Goal: Task Accomplishment & Management: Complete application form

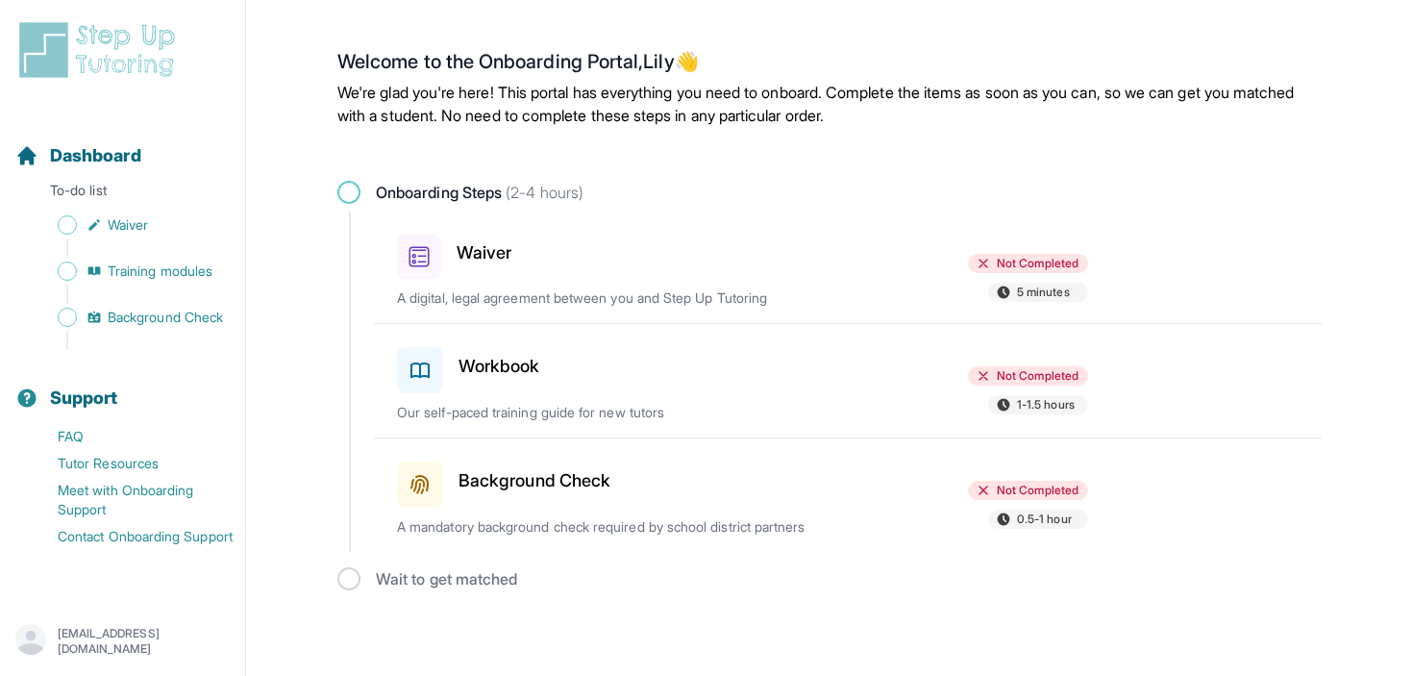
click at [424, 282] on div "Waiver Not Completed 5 minutes A digital, legal agreement between you and Step …" at bounding box center [859, 268] width 925 height 112
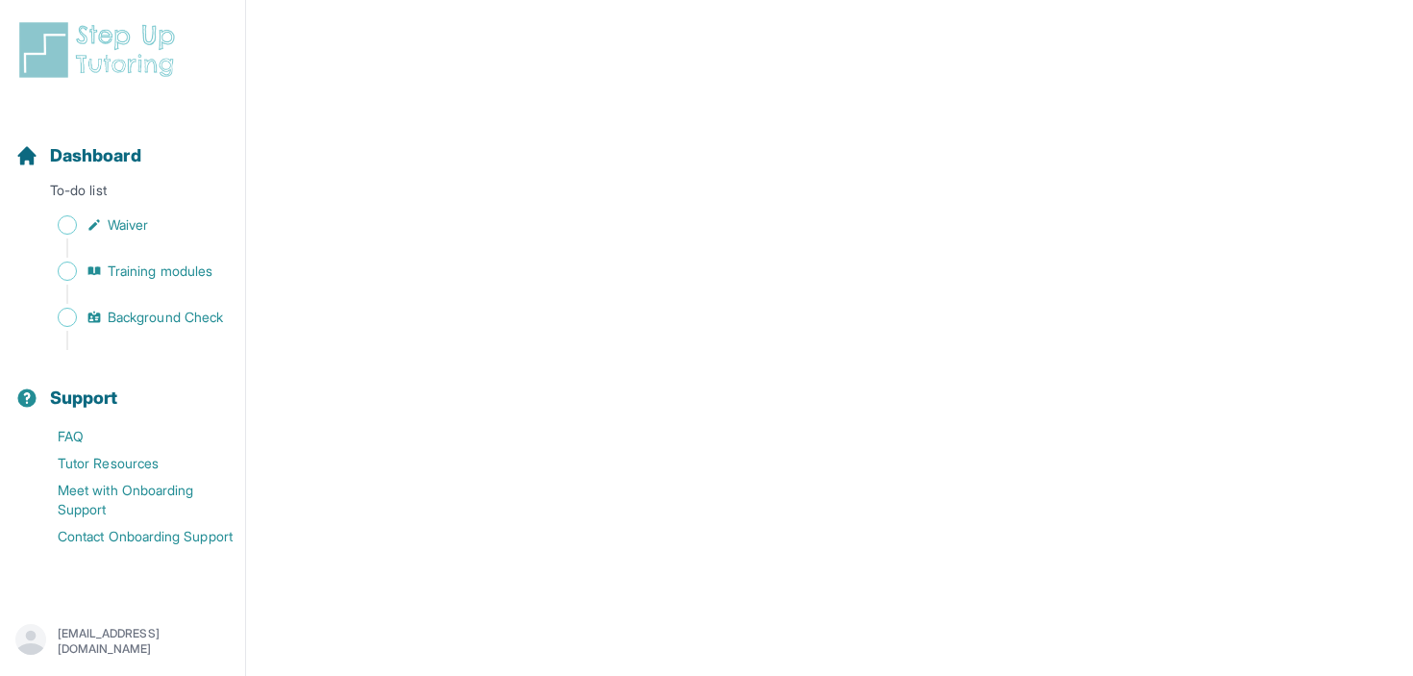
scroll to position [3341, 0]
click at [69, 227] on span "Sidebar" at bounding box center [67, 224] width 19 height 19
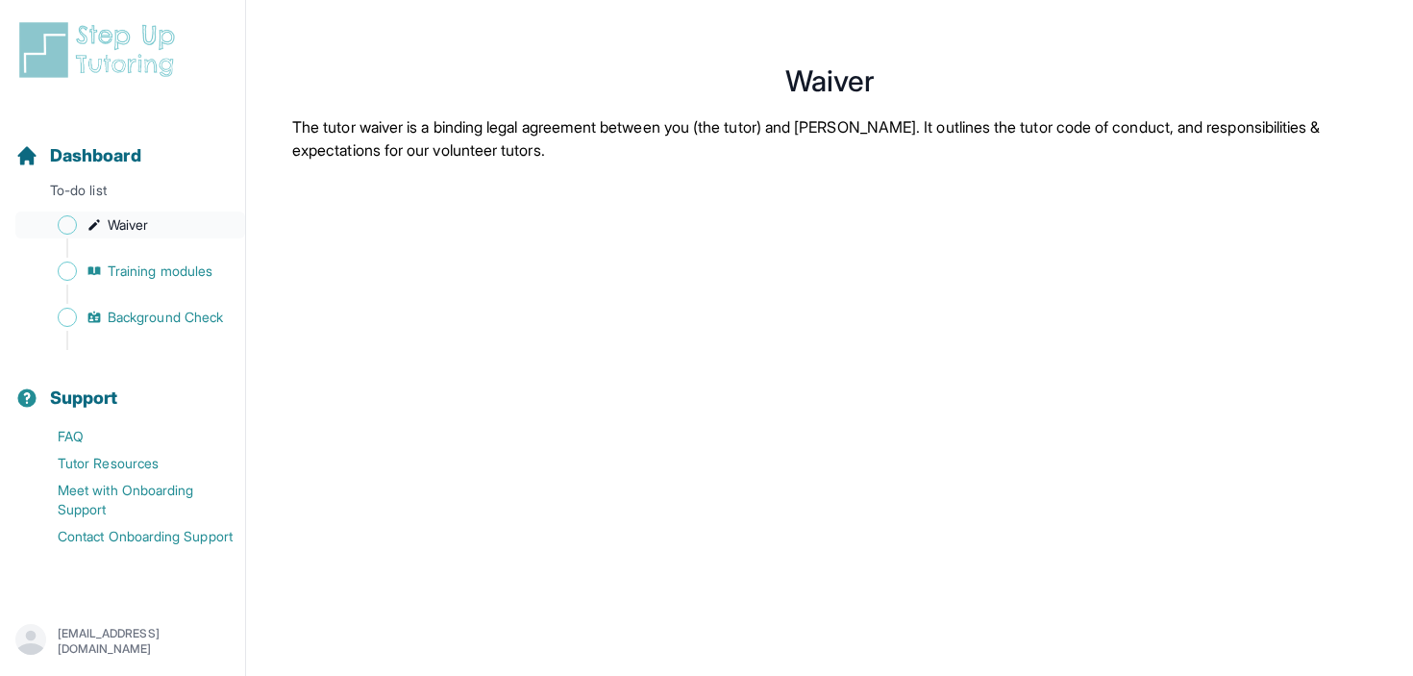
click at [64, 222] on span "Sidebar" at bounding box center [67, 224] width 19 height 19
click at [117, 226] on span "Waiver" at bounding box center [128, 224] width 40 height 19
click at [153, 277] on span "Training modules" at bounding box center [160, 271] width 105 height 19
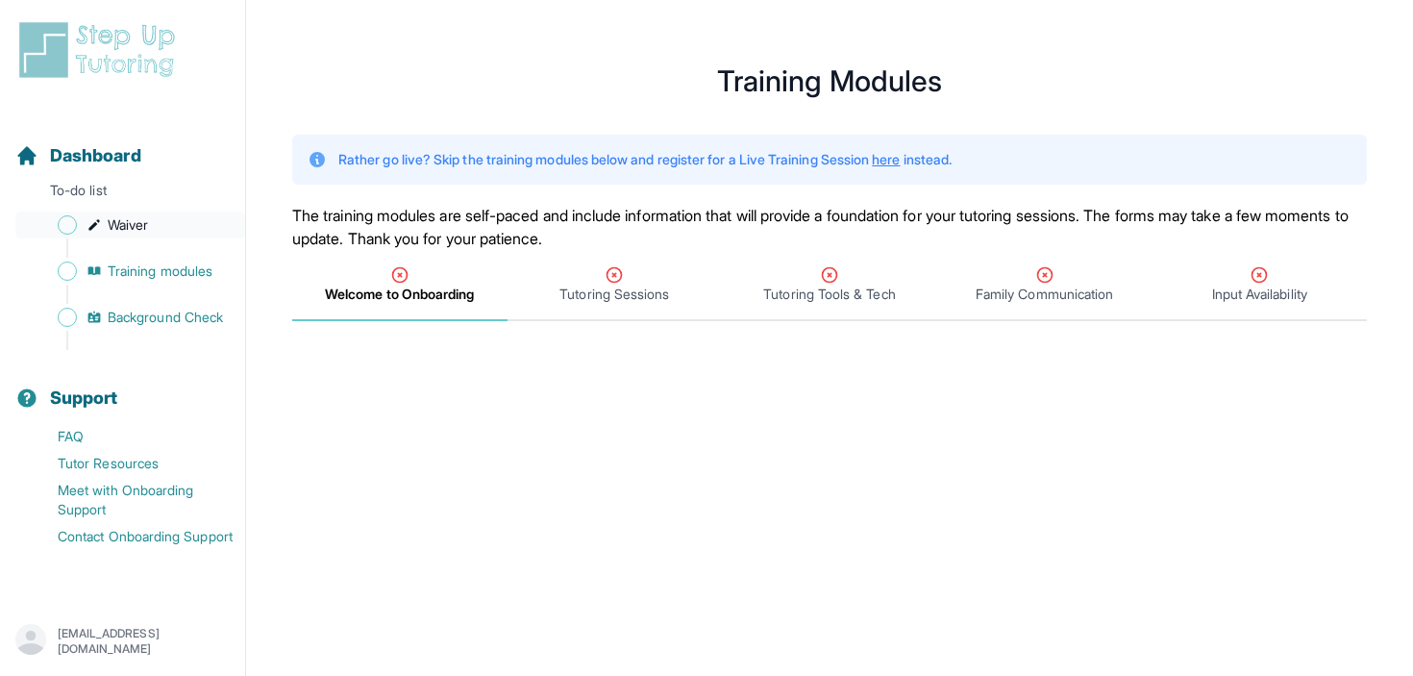
click at [77, 219] on link "Waiver" at bounding box center [130, 225] width 230 height 27
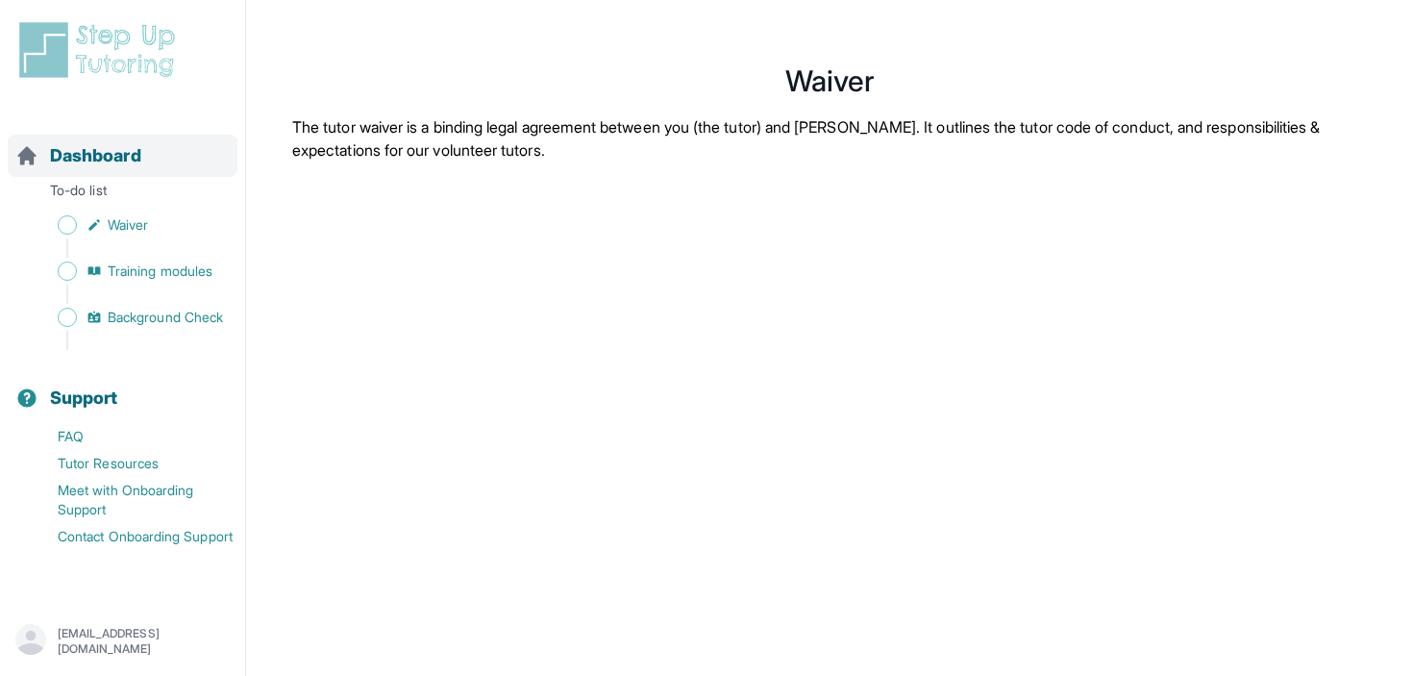
click at [79, 145] on span "Dashboard" at bounding box center [95, 155] width 91 height 27
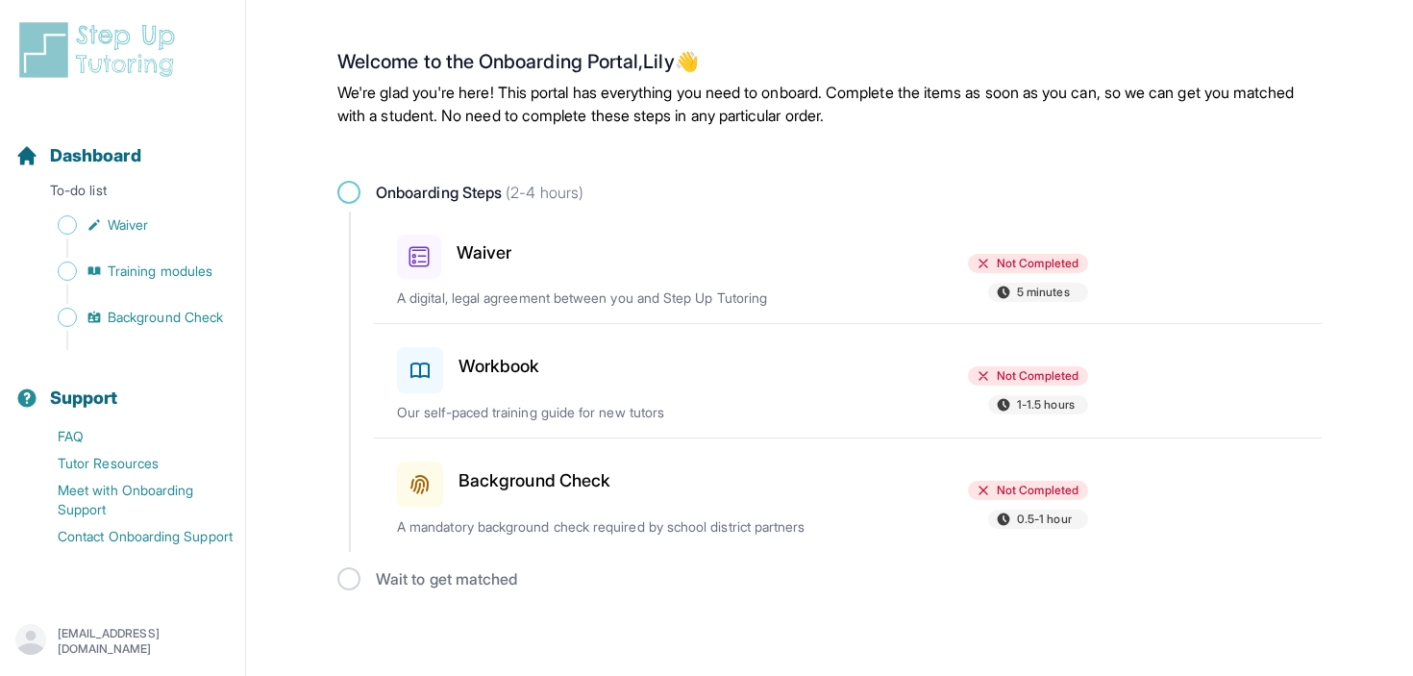
click at [355, 189] on span at bounding box center [348, 192] width 23 height 23
click at [574, 278] on div "Waiver" at bounding box center [509, 253] width 224 height 52
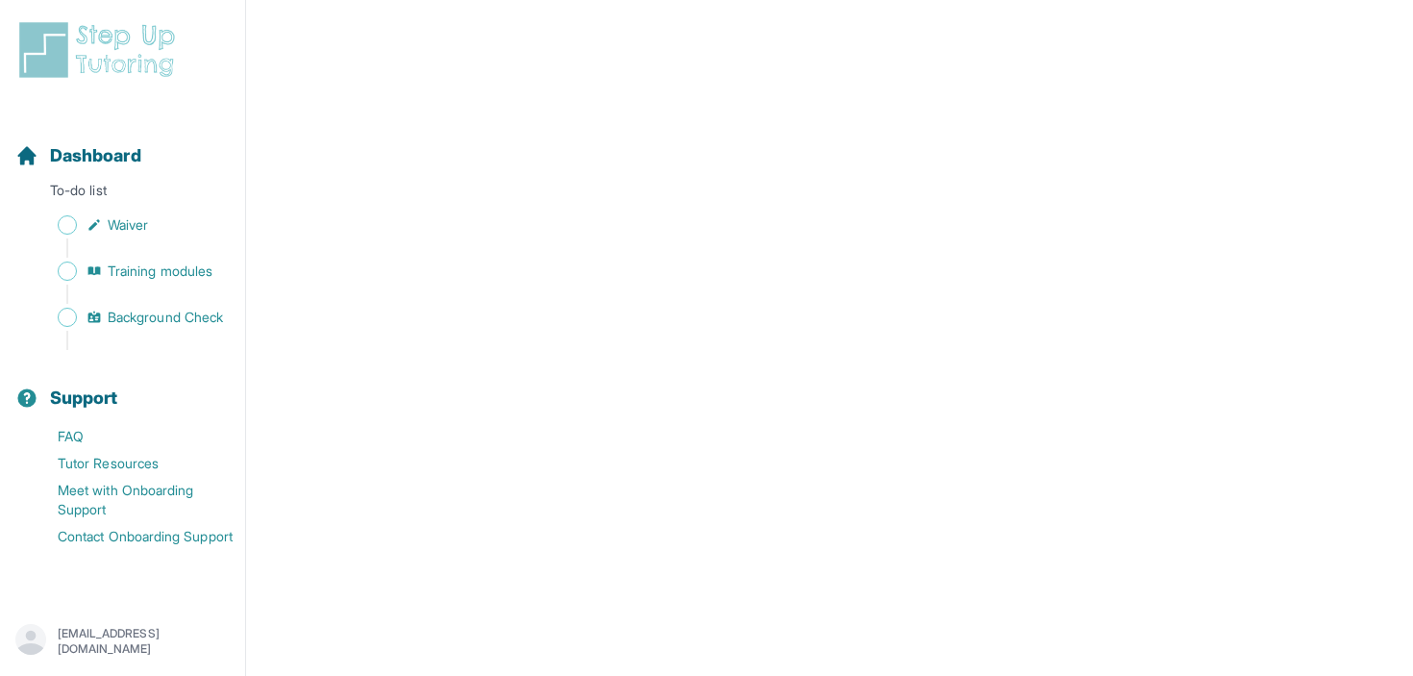
scroll to position [3119, 0]
click at [77, 279] on link "Training modules" at bounding box center [130, 271] width 230 height 27
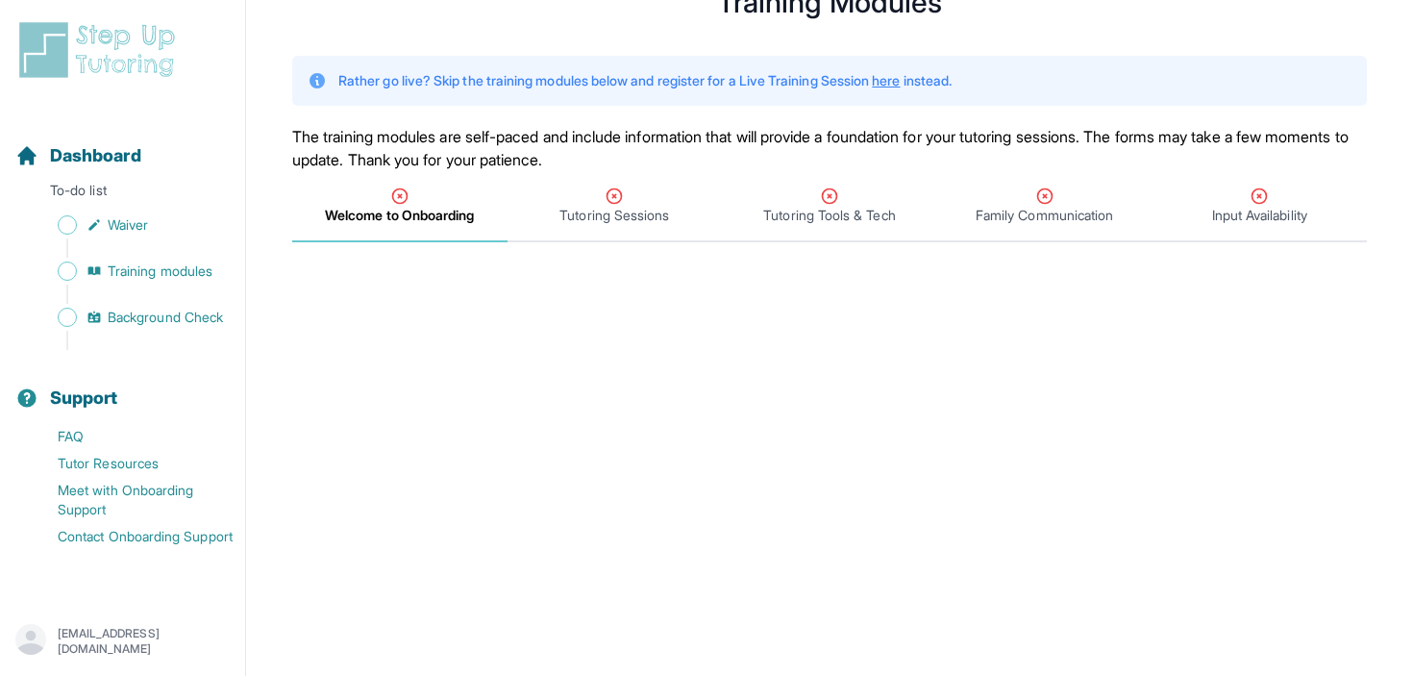
scroll to position [29, 0]
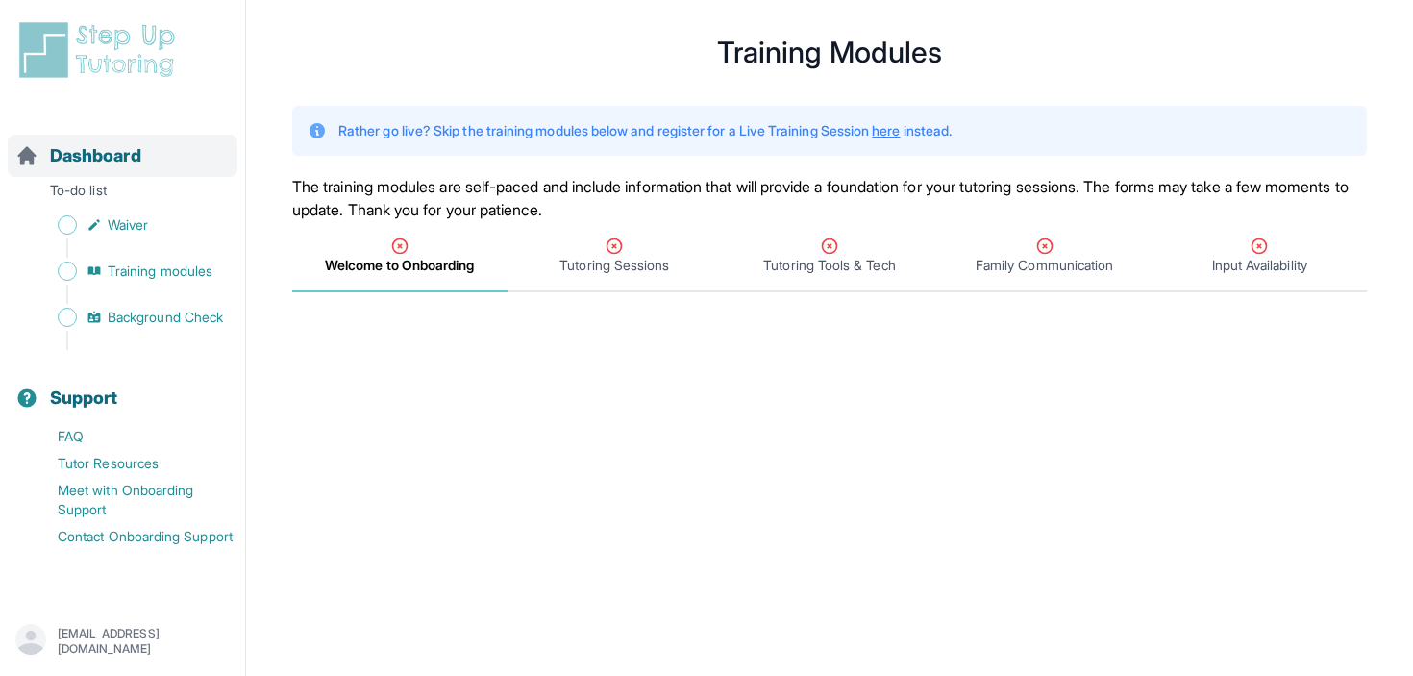
click at [100, 171] on div "Dashboard" at bounding box center [123, 156] width 230 height 42
click at [119, 165] on span "Dashboard" at bounding box center [95, 155] width 91 height 27
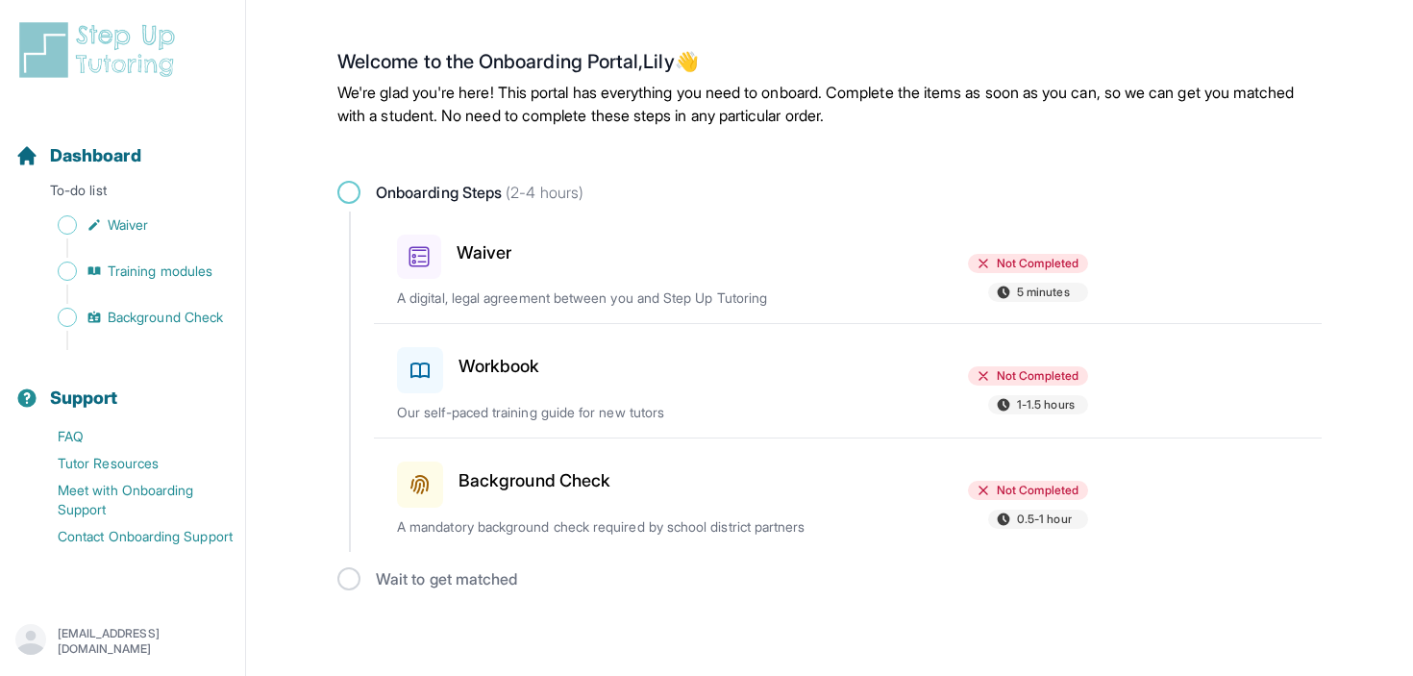
click at [1012, 257] on span "Not Completed" at bounding box center [1038, 263] width 82 height 15
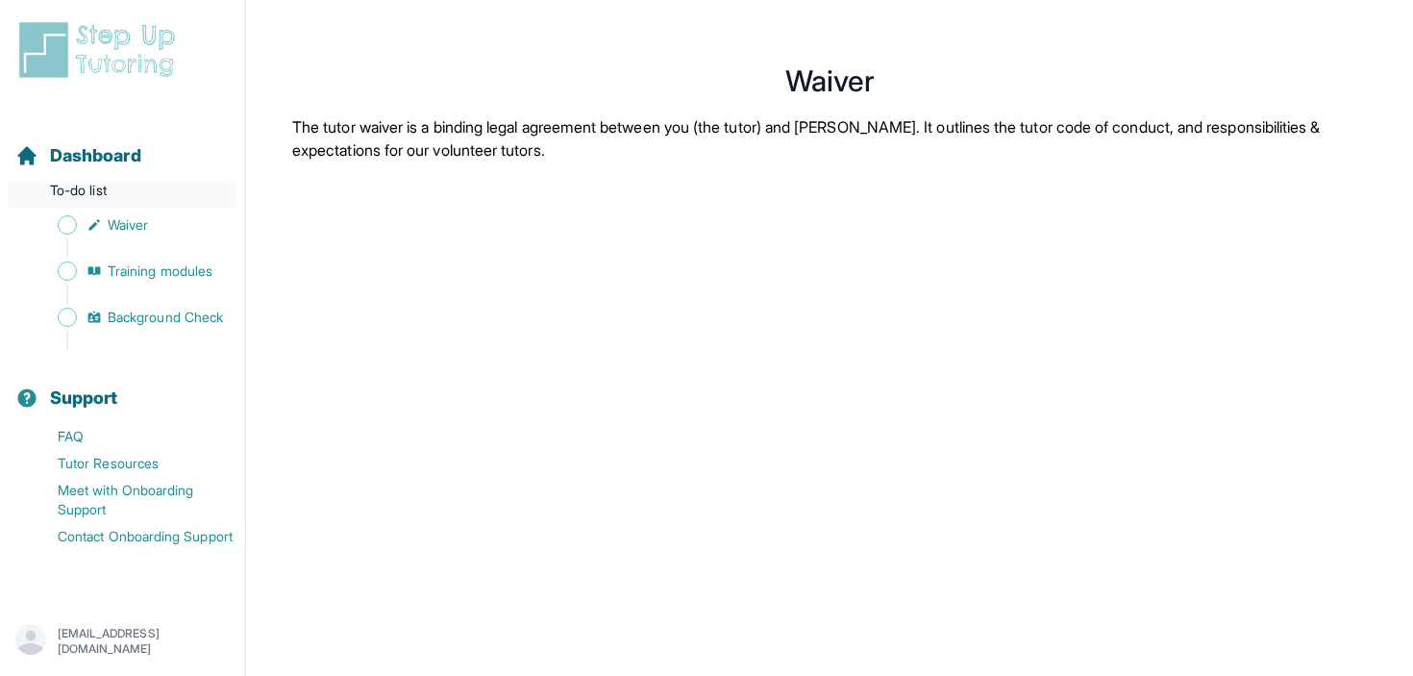
click at [99, 187] on p "To-do list" at bounding box center [123, 194] width 230 height 27
click at [109, 150] on span "Dashboard" at bounding box center [95, 155] width 91 height 27
